Goal: Use online tool/utility: Utilize a website feature to perform a specific function

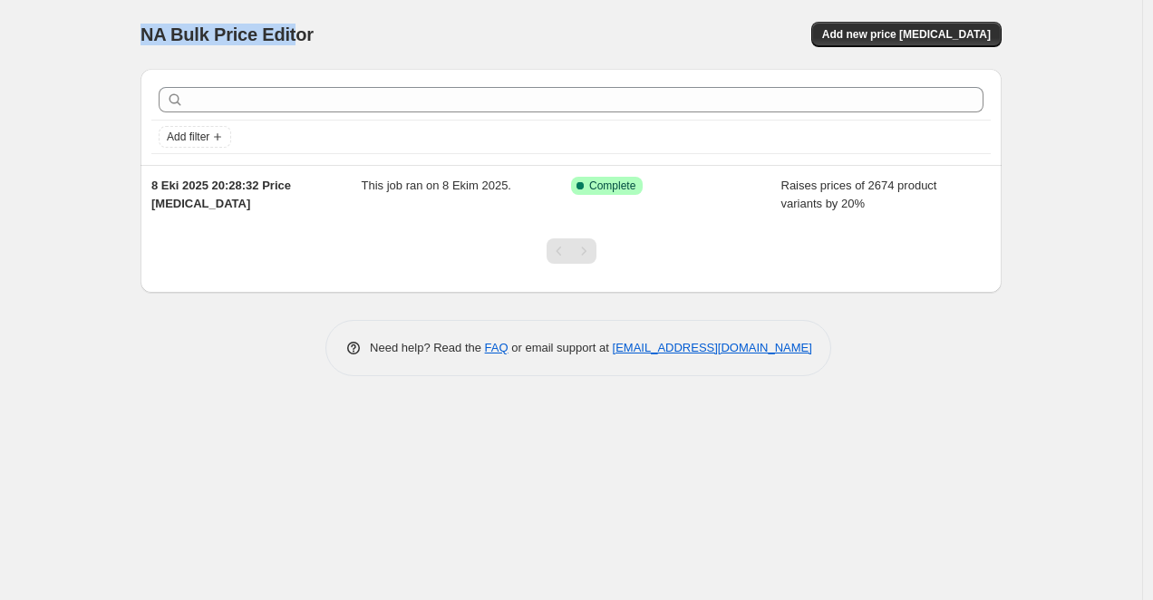
drag, startPoint x: 128, startPoint y: 38, endPoint x: 295, endPoint y: 37, distance: 166.8
click at [295, 37] on div "NA Bulk Price Editor. This page is ready NA Bulk Price Editor Add new price [ME…" at bounding box center [571, 201] width 904 height 403
copy span "NA Bulk Price Edit"
click at [295, 37] on span "NA Bulk Price Editor" at bounding box center [226, 34] width 173 height 20
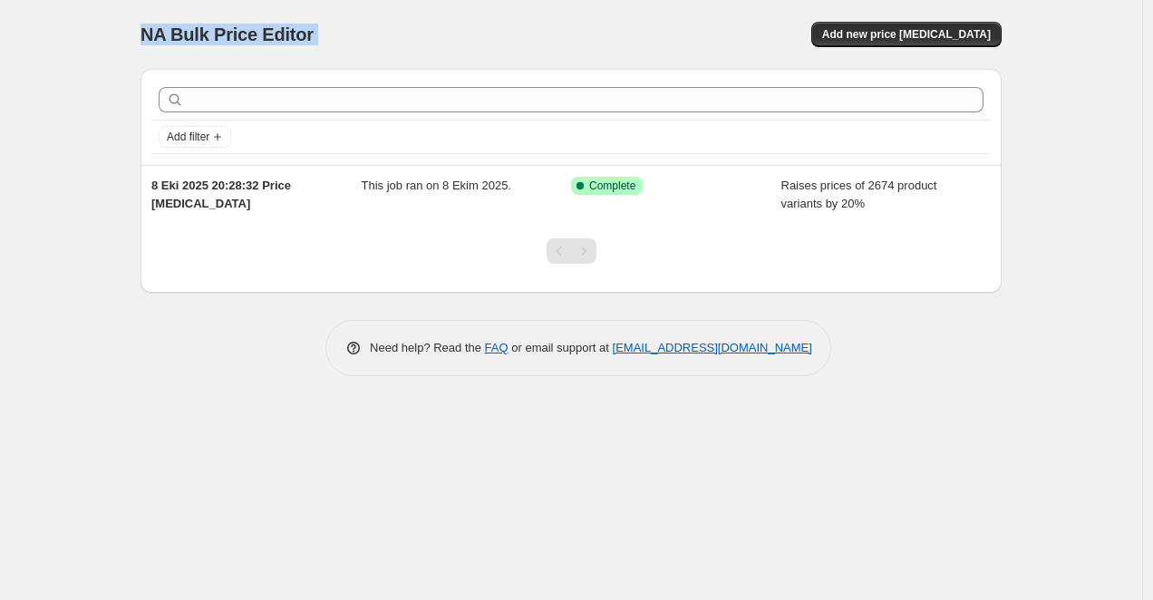
click at [295, 37] on span "NA Bulk Price Editor" at bounding box center [226, 34] width 173 height 20
